Goal: Task Accomplishment & Management: Manage account settings

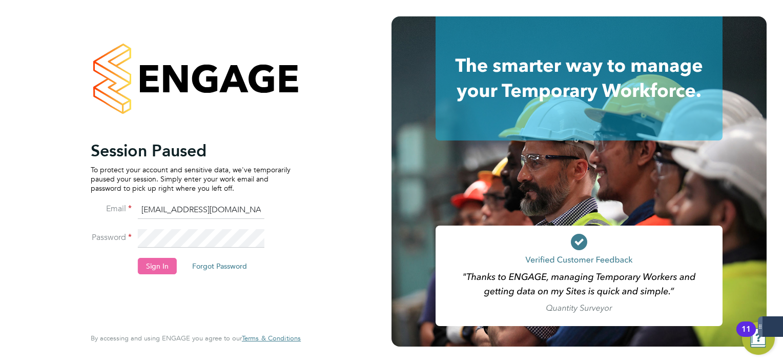
click at [143, 262] on button "Sign In" at bounding box center [157, 266] width 39 height 16
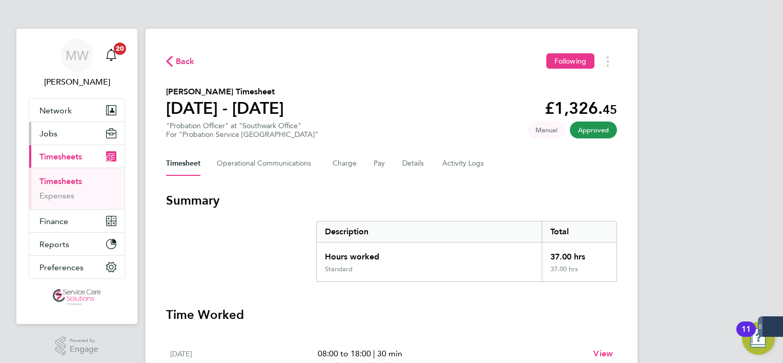
click at [64, 137] on button "Jobs" at bounding box center [76, 133] width 95 height 23
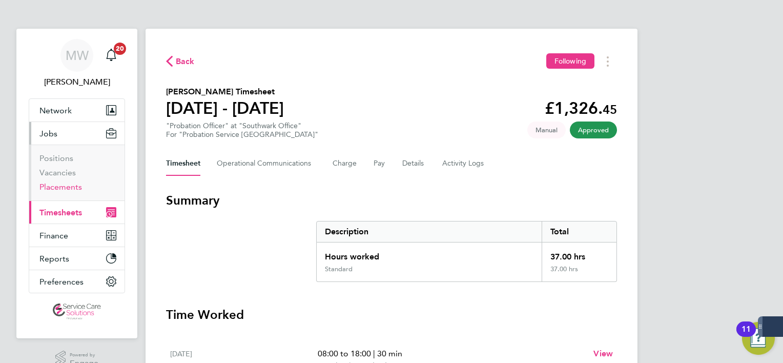
click at [65, 188] on link "Placements" at bounding box center [60, 187] width 43 height 10
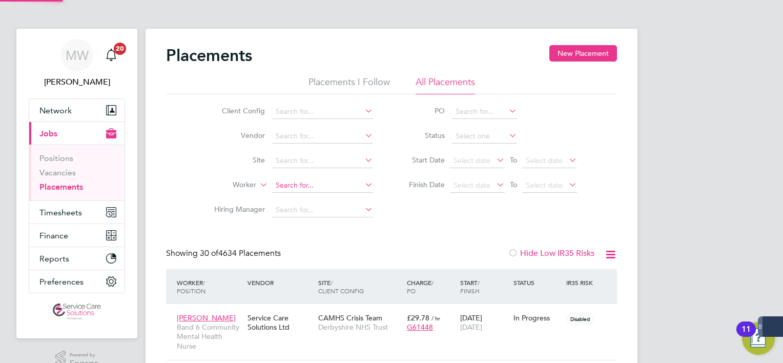
click at [300, 190] on input at bounding box center [322, 185] width 101 height 14
click at [305, 199] on li "Candacia Nurse" at bounding box center [323, 199] width 102 height 14
type input "Candacia Nurse"
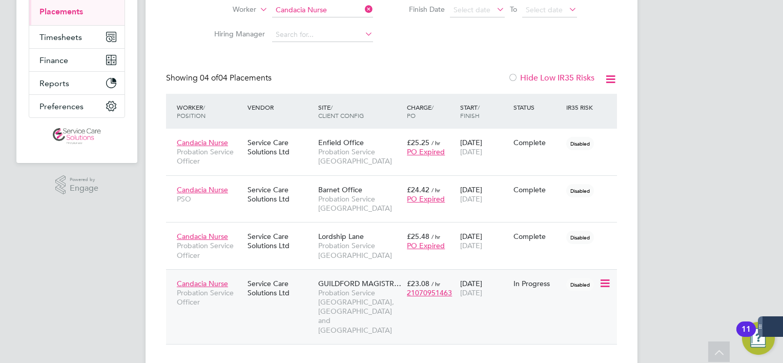
click at [316, 298] on div "GUILDFORD MAGISTR… Probation Service Kent, Surrey and Sussex" at bounding box center [360, 307] width 89 height 66
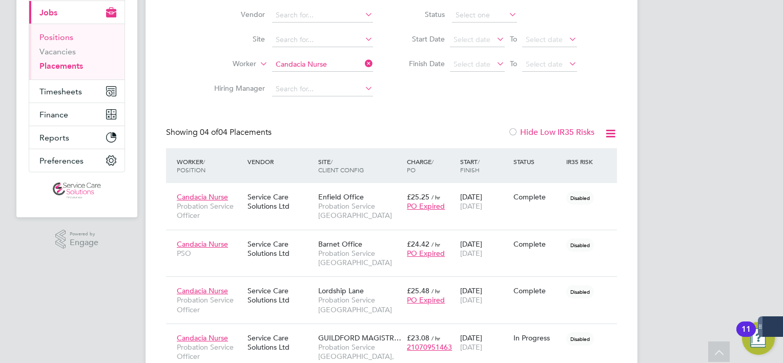
scroll to position [73, 0]
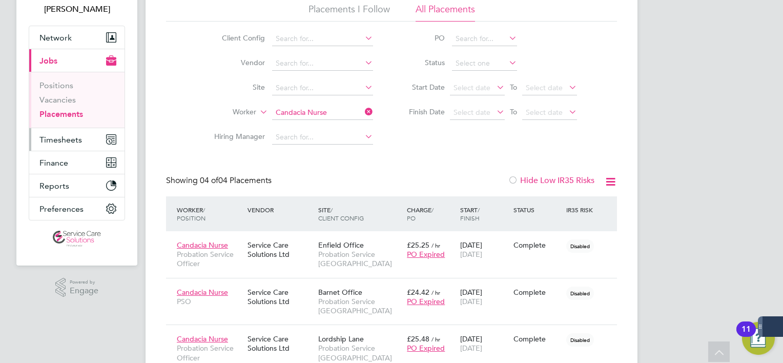
click at [82, 136] on button "Timesheets" at bounding box center [76, 139] width 95 height 23
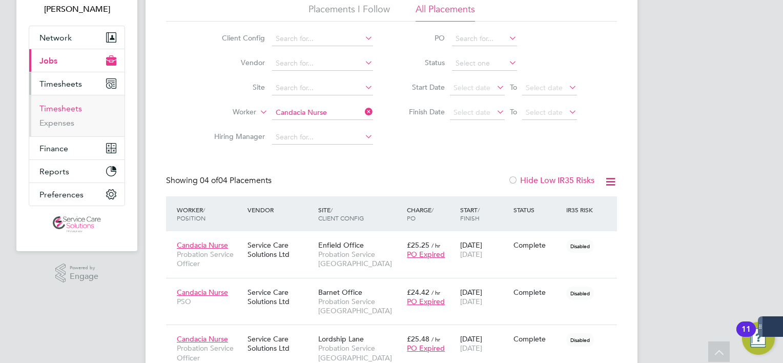
click at [63, 107] on link "Timesheets" at bounding box center [60, 109] width 43 height 10
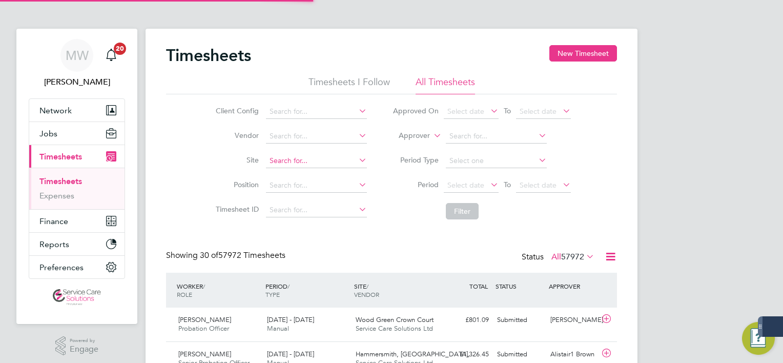
scroll to position [5, 5]
click at [421, 133] on label "Approver" at bounding box center [407, 136] width 46 height 10
click at [419, 144] on li "Worker" at bounding box center [405, 147] width 50 height 13
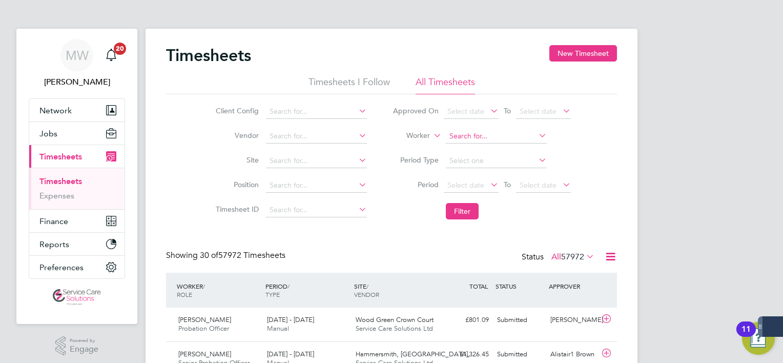
click at [466, 132] on input at bounding box center [496, 136] width 101 height 14
click at [486, 143] on li "Pauline Fynn" at bounding box center [496, 150] width 102 height 14
type input "Pauline Fynn"
click at [468, 204] on button "Filter" at bounding box center [462, 211] width 33 height 16
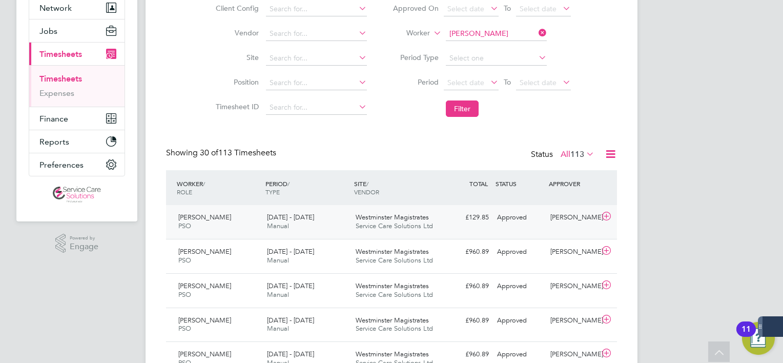
click at [383, 214] on span "Westminster Magistrates" at bounding box center [392, 217] width 73 height 9
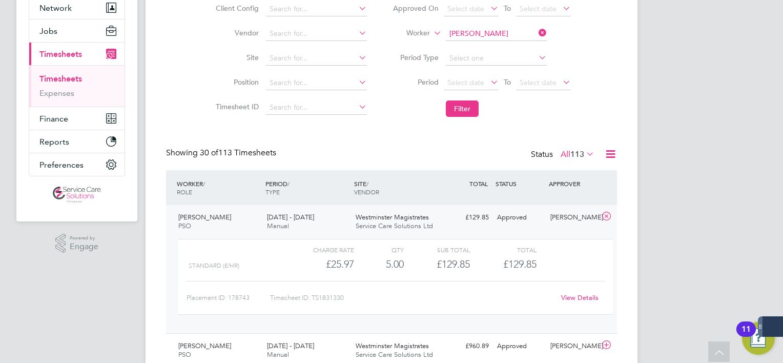
click at [561, 295] on link "View Details" at bounding box center [579, 297] width 37 height 9
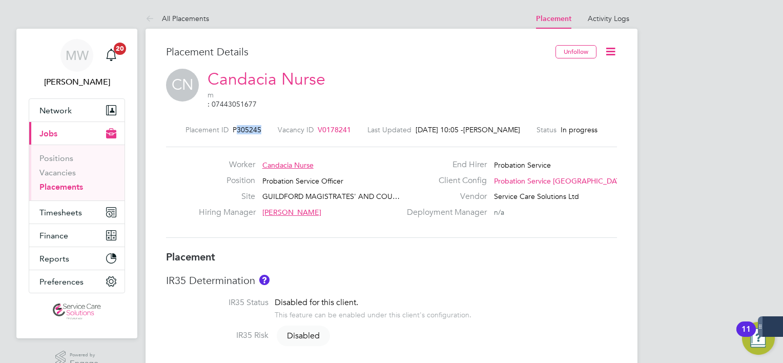
drag, startPoint x: 267, startPoint y: 123, endPoint x: 241, endPoint y: 120, distance: 26.3
click at [241, 125] on div "Placement ID P305245 Vacancy ID V0178241 Last Updated 03 Oct 2025, 10:05 - Mark…" at bounding box center [391, 129] width 451 height 9
drag, startPoint x: 241, startPoint y: 120, endPoint x: 246, endPoint y: 121, distance: 5.2
copy span "305245"
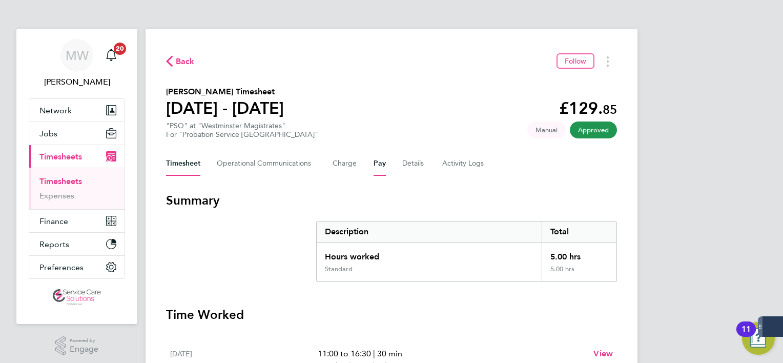
click at [381, 168] on button "Pay" at bounding box center [380, 163] width 12 height 25
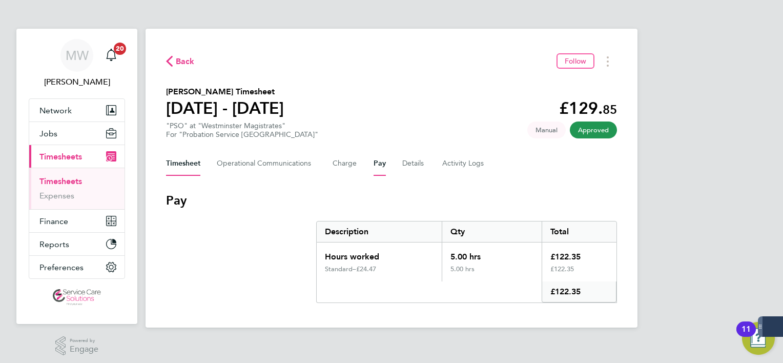
click at [184, 160] on button "Timesheet" at bounding box center [183, 163] width 34 height 25
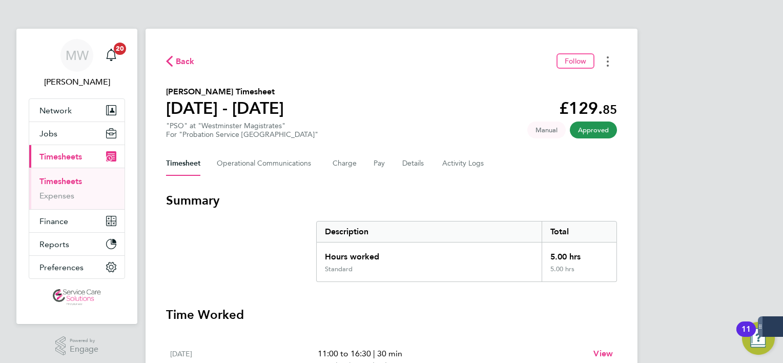
click at [609, 56] on div "Timesheets Menu" at bounding box center [608, 61] width 2 height 11
click at [572, 83] on link "Download timesheet" at bounding box center [555, 84] width 123 height 21
click at [378, 169] on button "Pay" at bounding box center [380, 163] width 12 height 25
